Goal: Task Accomplishment & Management: Manage account settings

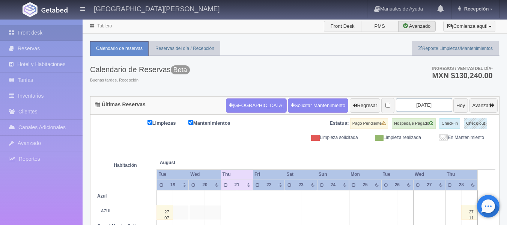
click at [423, 105] on input "[DATE]" at bounding box center [424, 105] width 56 height 14
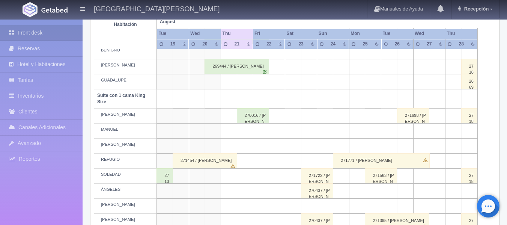
scroll to position [330, 0]
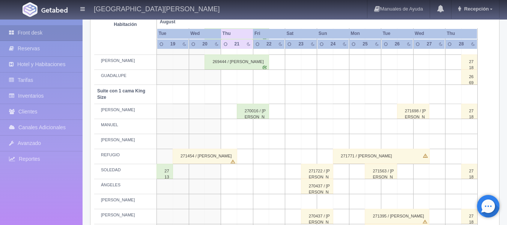
click at [212, 157] on div "271454 / [PERSON_NAME]" at bounding box center [205, 156] width 65 height 15
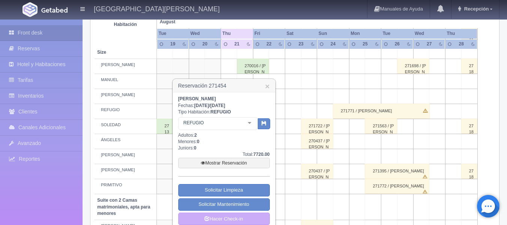
scroll to position [391, 0]
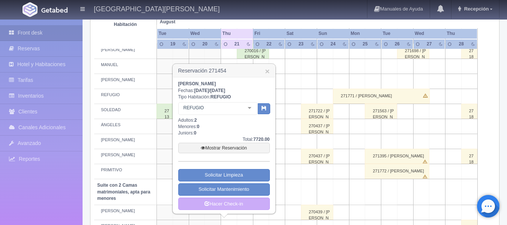
click at [285, 107] on td at bounding box center [293, 111] width 16 height 15
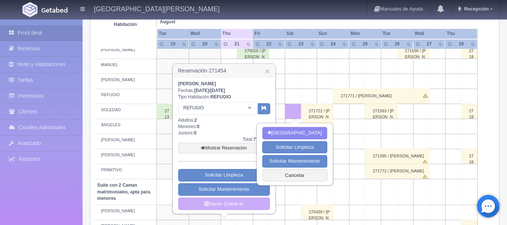
click at [316, 67] on td at bounding box center [309, 66] width 16 height 15
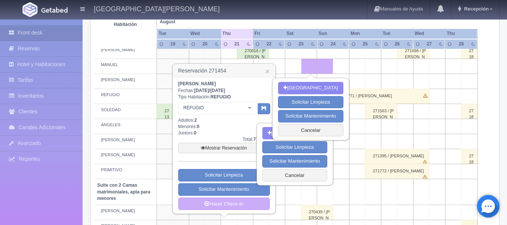
click at [490, 143] on table "Habitación August Aug Tue Wed Thu Fri Sat Sun Mon Tue 19 20" at bounding box center [294, 80] width 401 height 661
click at [155, 143] on td "[PERSON_NAME]" at bounding box center [125, 141] width 63 height 15
click at [338, 133] on button "Cancelar" at bounding box center [310, 130] width 65 height 12
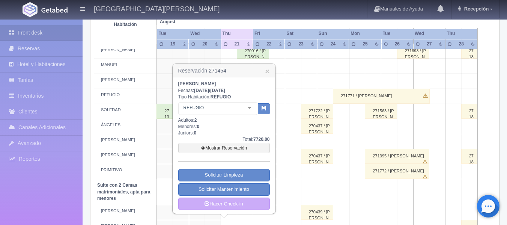
click at [296, 176] on td at bounding box center [293, 171] width 16 height 15
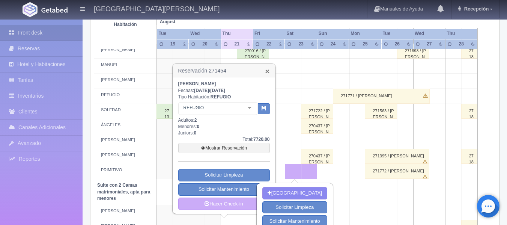
click at [268, 73] on link "×" at bounding box center [267, 71] width 5 height 8
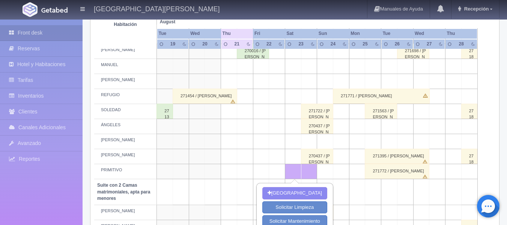
drag, startPoint x: 224, startPoint y: 0, endPoint x: 230, endPoint y: 10, distance: 11.3
click at [230, 10] on div "[GEOGRAPHIC_DATA][PERSON_NAME] Manuales de Ayuda Actualizaciones recientes Rece…" at bounding box center [253, 9] width 507 height 19
click at [198, 97] on div "271454 / [PERSON_NAME]" at bounding box center [205, 96] width 65 height 15
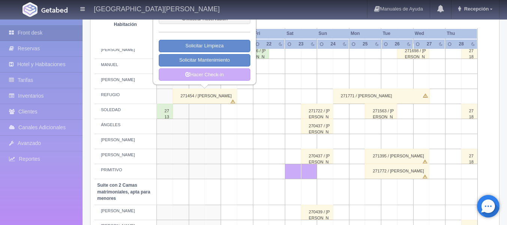
click at [240, 121] on td at bounding box center [245, 126] width 16 height 15
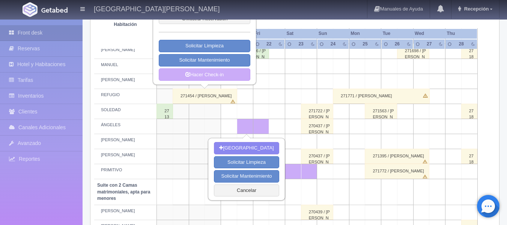
click at [492, 74] on table "Habitación August Aug Tue Wed Thu Fri Sat Sun Mon Tue 19 20" at bounding box center [294, 80] width 401 height 661
click at [371, 34] on th "Mon" at bounding box center [365, 34] width 32 height 10
